Goal: Task Accomplishment & Management: Complete application form

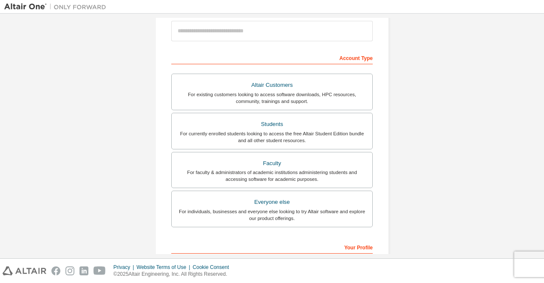
scroll to position [127, 0]
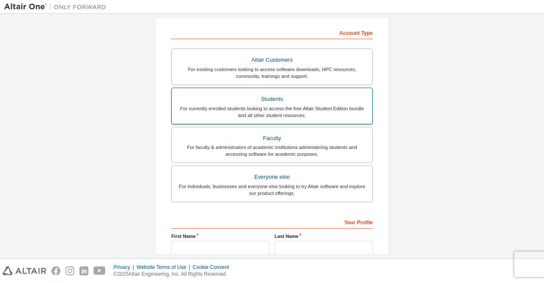
click at [299, 96] on div "Students" at bounding box center [272, 99] width 190 height 12
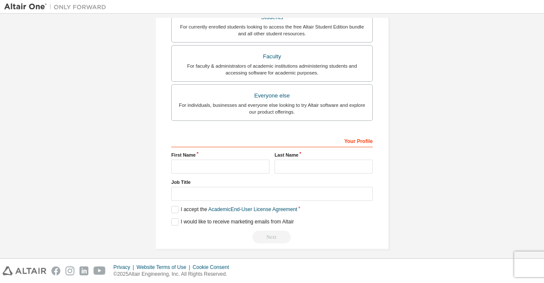
scroll to position [234, 0]
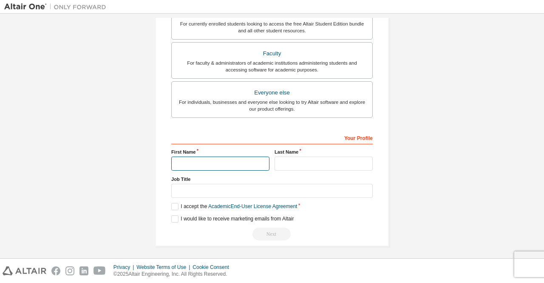
click at [202, 160] on input "text" at bounding box center [220, 163] width 98 height 14
click at [231, 164] on input "text" at bounding box center [220, 163] width 98 height 14
click at [230, 164] on input "text" at bounding box center [220, 163] width 98 height 14
type input "*******"
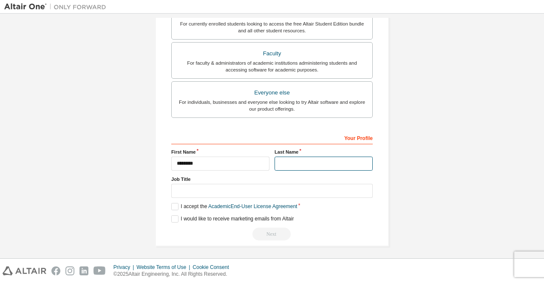
click at [333, 156] on input "text" at bounding box center [323, 163] width 98 height 14
click at [291, 164] on input "**********" at bounding box center [323, 163] width 98 height 14
type input "**********"
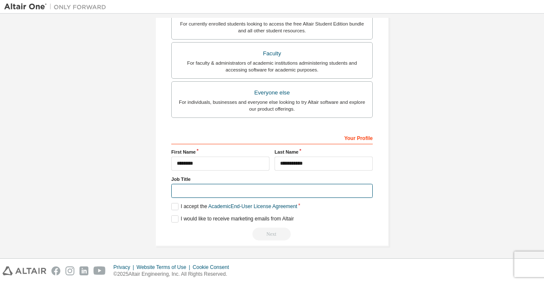
click at [303, 188] on input "text" at bounding box center [271, 191] width 201 height 14
type input "*******"
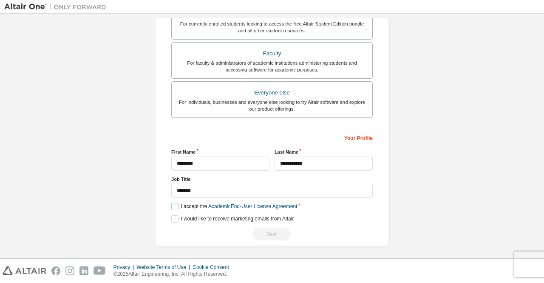
click at [185, 204] on label "I accept the Academic End-User License Agreement" at bounding box center [234, 206] width 126 height 7
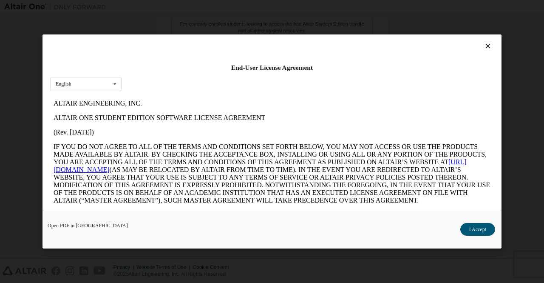
scroll to position [0, 0]
click at [466, 227] on button "I Accept" at bounding box center [477, 229] width 35 height 13
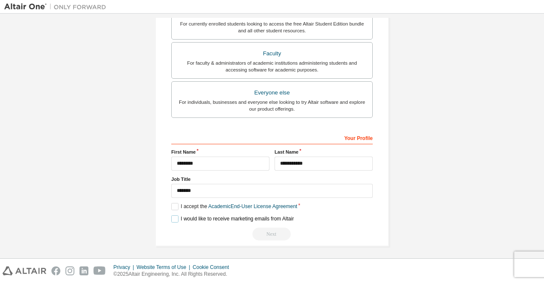
click at [175, 215] on label "I would like to receive marketing emails from Altair" at bounding box center [232, 218] width 122 height 7
click at [174, 215] on label "I would like to receive marketing emails from Altair" at bounding box center [232, 218] width 122 height 7
click at [270, 204] on link "Academic End-User License Agreement" at bounding box center [252, 206] width 89 height 6
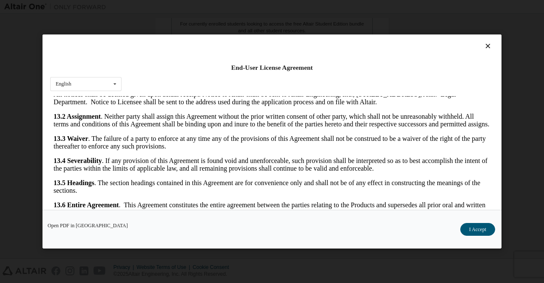
scroll to position [23, 0]
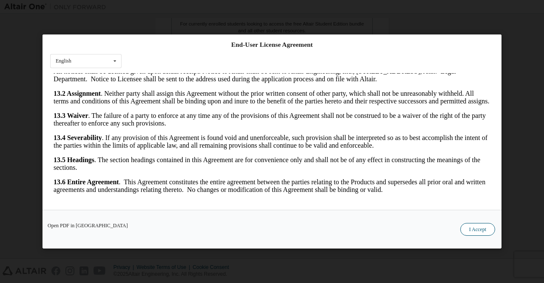
click at [467, 227] on button "I Accept" at bounding box center [477, 229] width 35 height 13
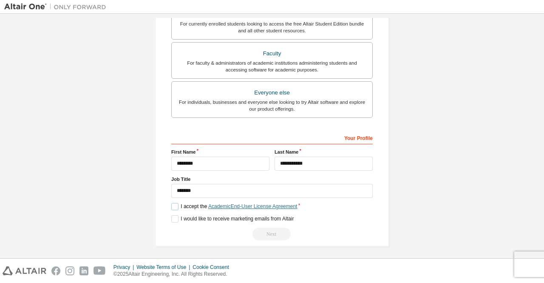
click at [259, 203] on link "Academic End-User License Agreement" at bounding box center [252, 206] width 89 height 6
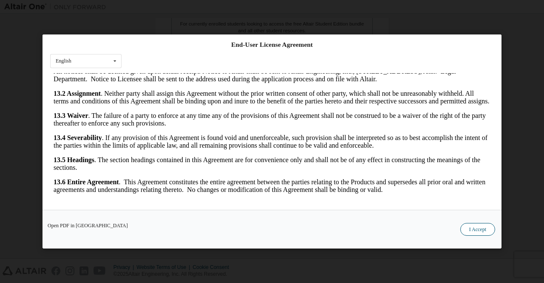
click at [474, 229] on button "I Accept" at bounding box center [477, 229] width 35 height 13
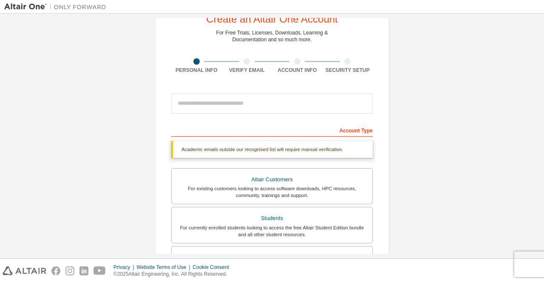
scroll to position [42, 0]
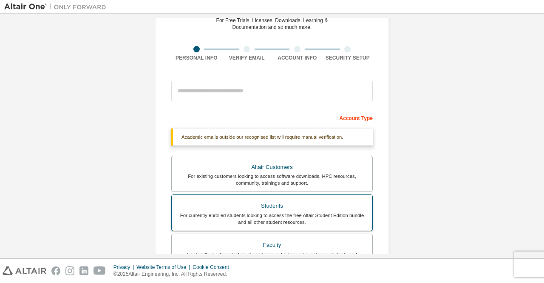
click at [298, 204] on div "Students" at bounding box center [272, 206] width 190 height 12
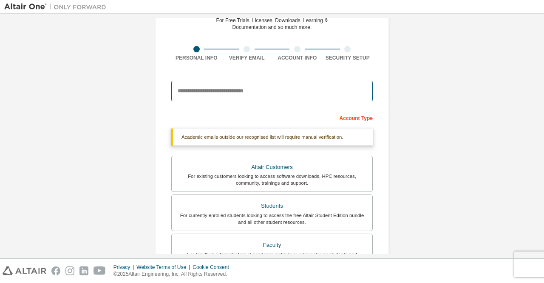
click at [260, 90] on input "email" at bounding box center [271, 91] width 201 height 20
type input "**********"
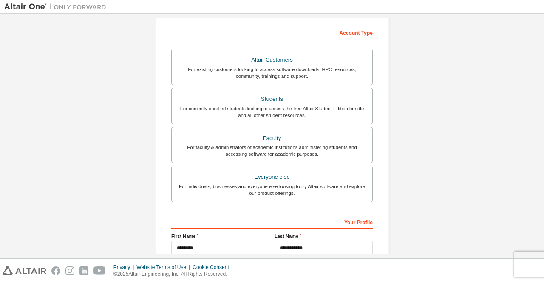
scroll to position [212, 0]
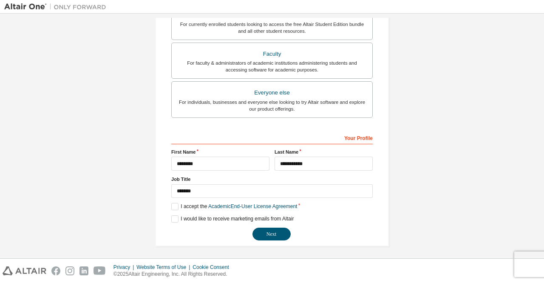
click at [248, 230] on div "Next" at bounding box center [271, 233] width 201 height 13
click at [259, 231] on button "Next" at bounding box center [271, 233] width 38 height 13
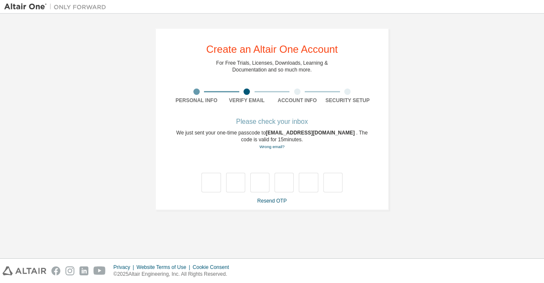
scroll to position [0, 0]
click at [214, 178] on input "text" at bounding box center [210, 182] width 19 height 20
type input "*"
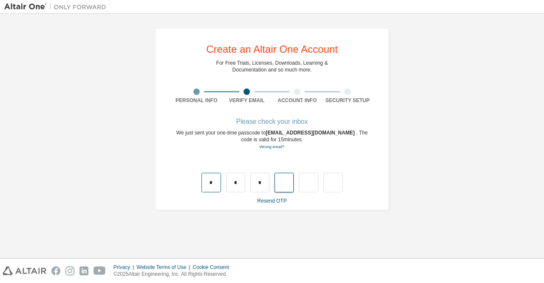
type input "*"
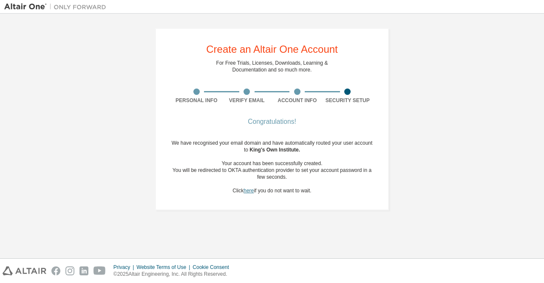
click at [250, 190] on link "here" at bounding box center [248, 190] width 10 height 6
